Goal: Transaction & Acquisition: Purchase product/service

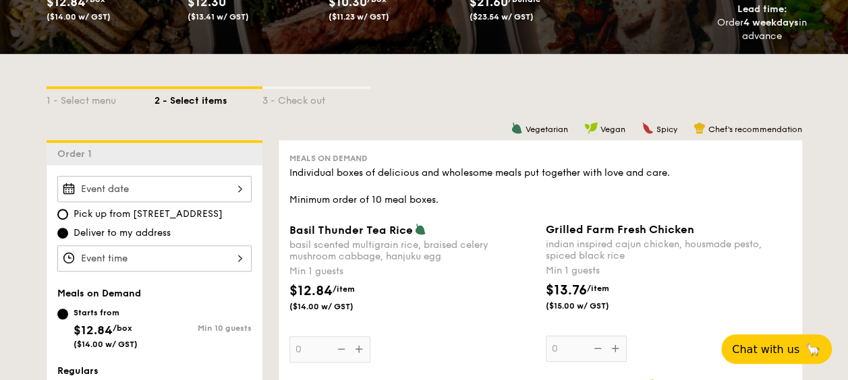
scroll to position [270, 0]
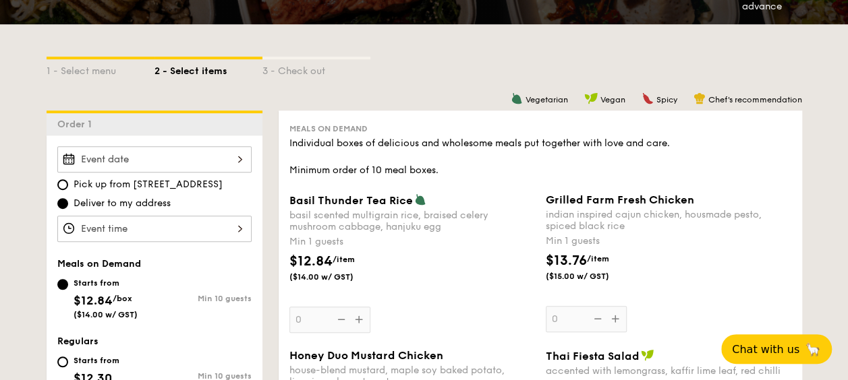
click at [182, 169] on div at bounding box center [154, 159] width 194 height 26
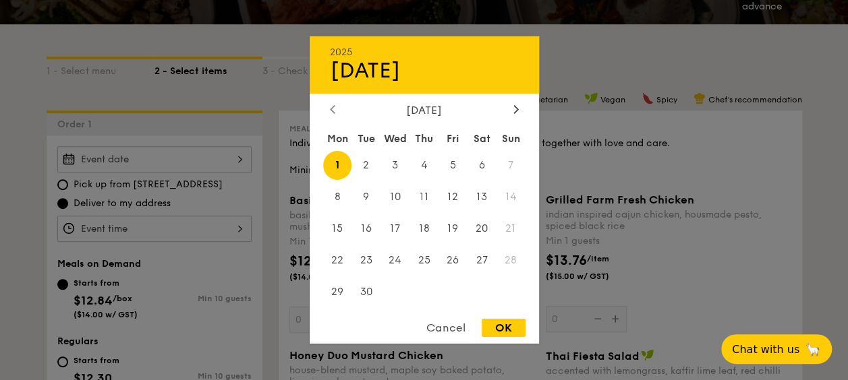
click at [333, 108] on icon at bounding box center [332, 109] width 5 height 9
click at [427, 293] on span "28" at bounding box center [423, 291] width 29 height 29
click at [334, 100] on div "2025 Sep [DATE] Tue Wed Thu Fri Sat Sun 1 2 3 4 5 6 7 8 9 10 11 12 13 14 15 16 …" at bounding box center [423, 189] width 229 height 307
click at [520, 109] on div at bounding box center [516, 110] width 12 height 13
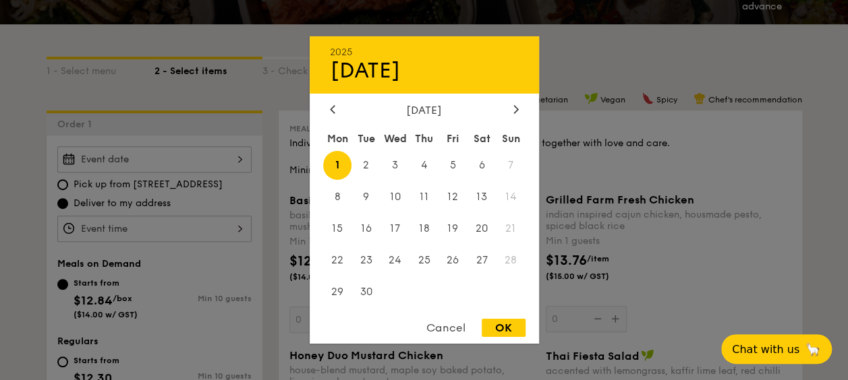
click at [347, 100] on div "2025 Sep [DATE] Tue Wed Thu Fri Sat Sun 1 2 3 4 5 6 7 8 9 10 11 12 13 14 15 16 …" at bounding box center [423, 189] width 229 height 307
click at [449, 327] on div "Cancel" at bounding box center [446, 328] width 66 height 18
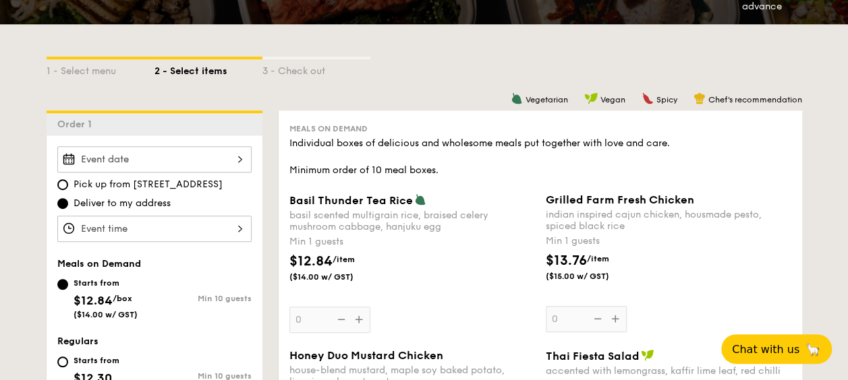
click at [144, 181] on span "Pick up from [STREET_ADDRESS]" at bounding box center [147, 184] width 149 height 13
click at [68, 181] on input "Pick up from [STREET_ADDRESS]" at bounding box center [62, 184] width 11 height 11
radio input "true"
click at [129, 198] on span "Deliver to my address" at bounding box center [121, 203] width 97 height 13
click at [68, 198] on input "Deliver to my address" at bounding box center [62, 203] width 11 height 11
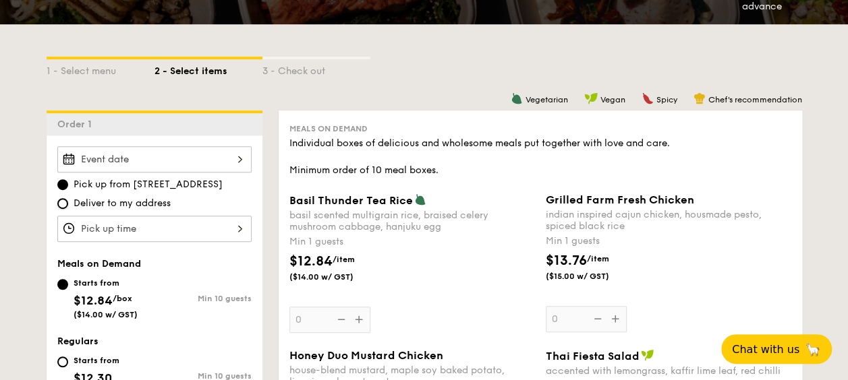
radio input "true"
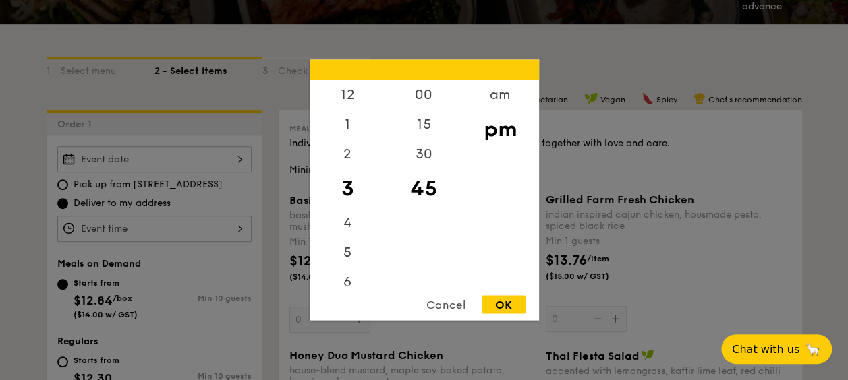
click at [129, 227] on div "12 1 2 3 4 5 6 7 8 9 10 11 00 15 30 45 am pm Cancel OK" at bounding box center [154, 229] width 194 height 26
click at [179, 192] on div at bounding box center [424, 190] width 848 height 380
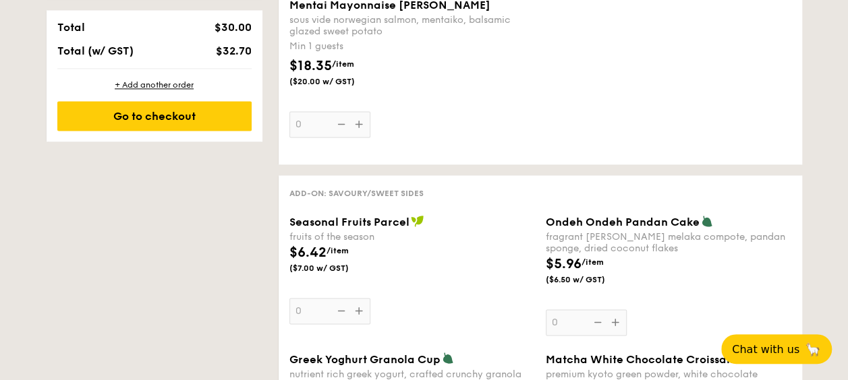
scroll to position [1011, 0]
